Goal: Task Accomplishment & Management: Use online tool/utility

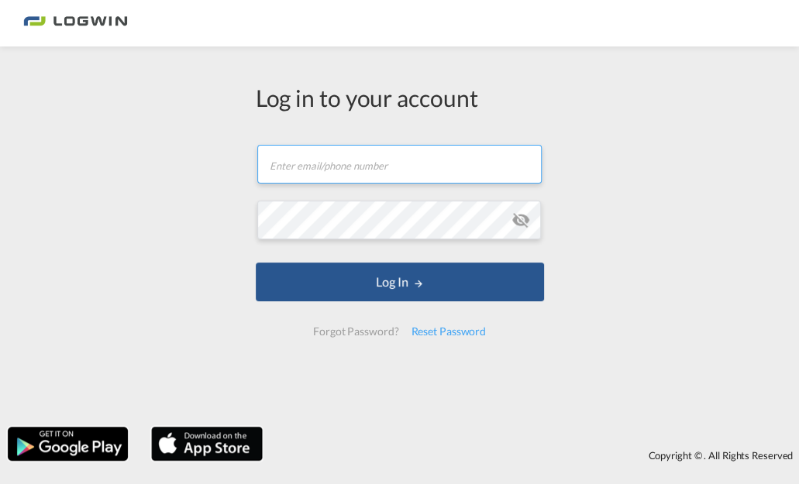
type input "[PERSON_NAME][EMAIL_ADDRESS][DOMAIN_NAME]"
click at [461, 302] on form "[PERSON_NAME][EMAIL_ADDRESS][DOMAIN_NAME] Password field is required Log In For…" at bounding box center [400, 240] width 288 height 222
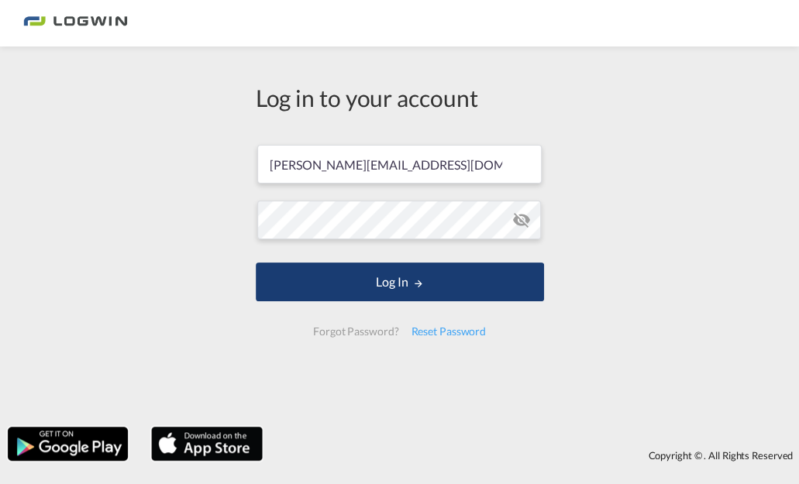
click at [460, 289] on button "Log In" at bounding box center [400, 282] width 288 height 39
